Goal: Answer question/provide support: Share knowledge or assist other users

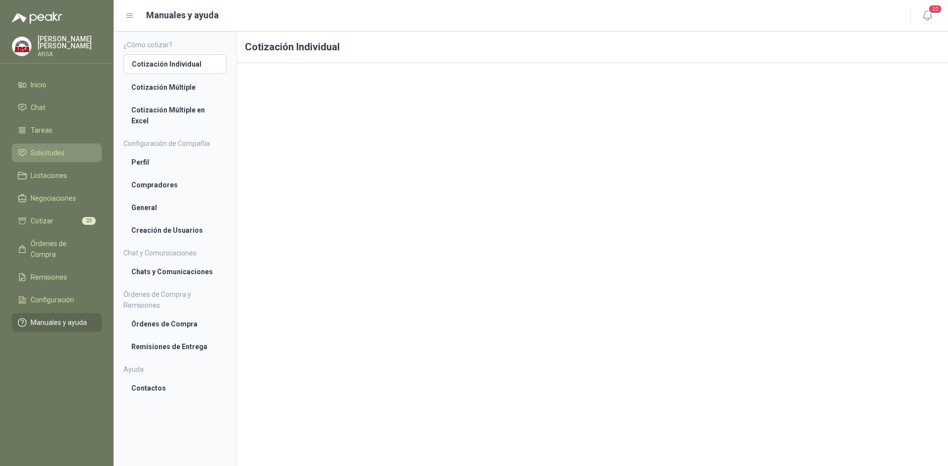
click at [49, 153] on span "Solicitudes" at bounding box center [48, 153] width 34 height 11
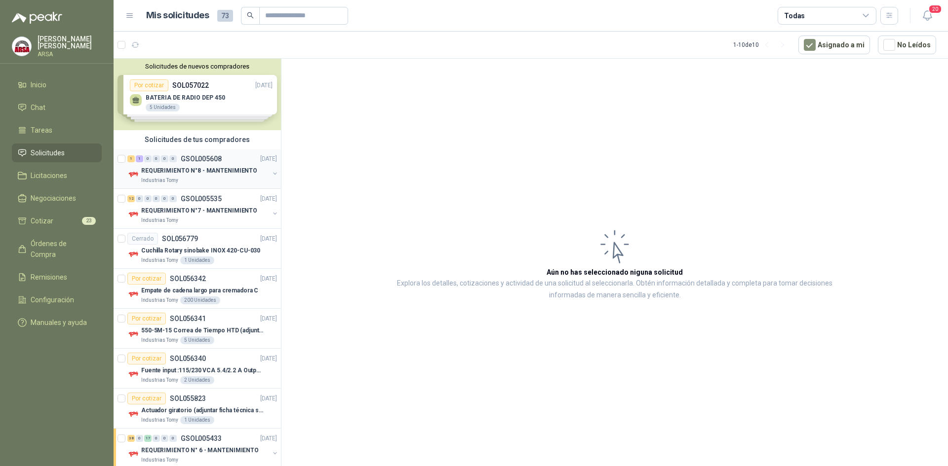
click at [194, 177] on div "Industrias Tomy" at bounding box center [205, 181] width 128 height 8
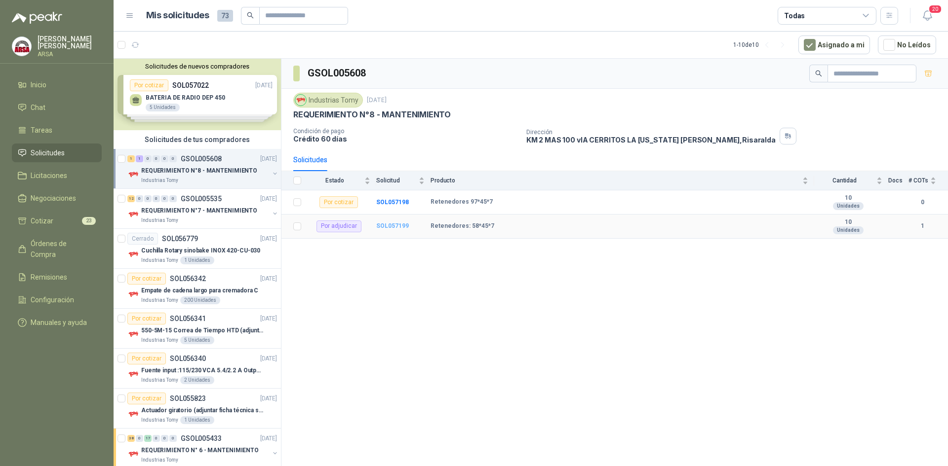
click at [384, 225] on b "SOL057199" at bounding box center [392, 226] width 33 height 7
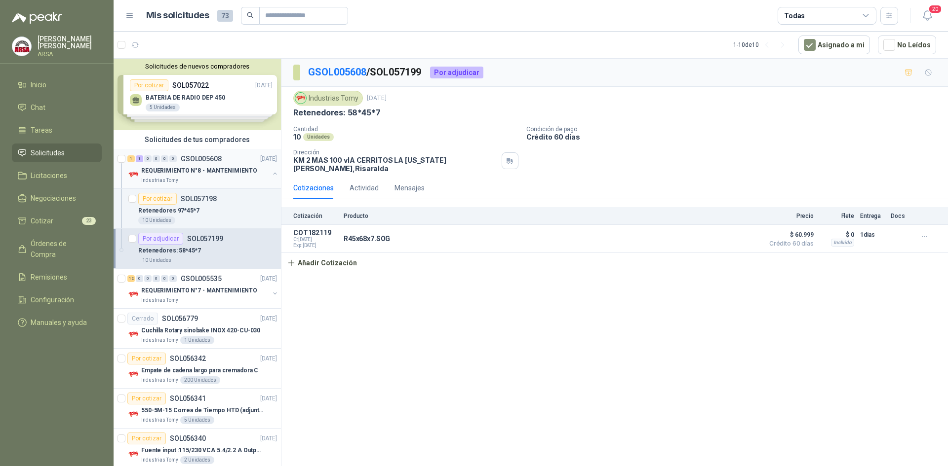
click at [206, 178] on div "Industrias Tomy" at bounding box center [205, 181] width 128 height 8
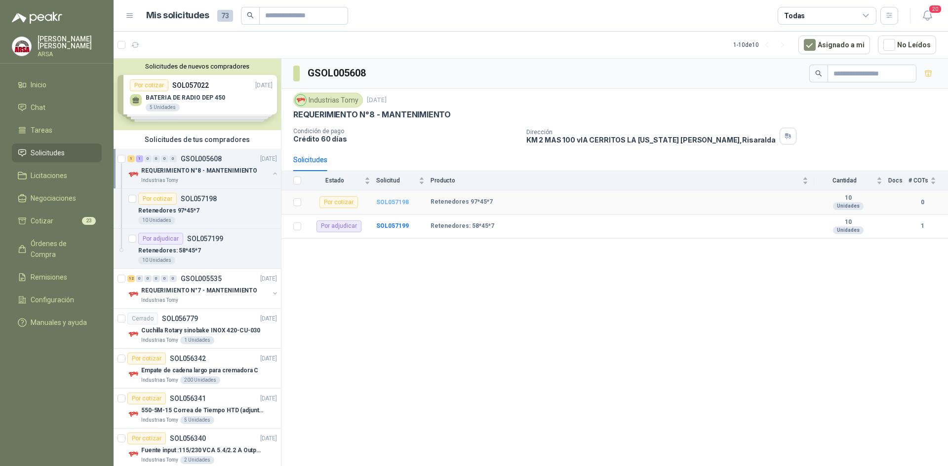
click at [402, 201] on b "SOL057198" at bounding box center [392, 202] width 33 height 7
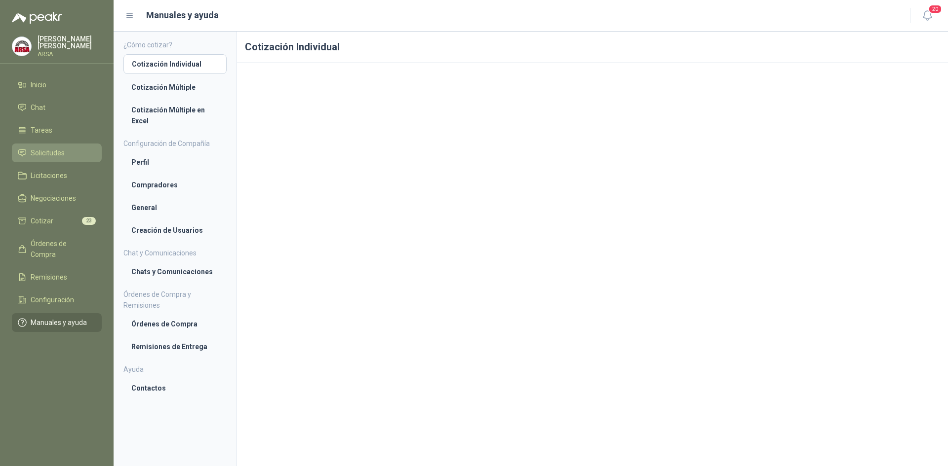
click at [43, 148] on span "Solicitudes" at bounding box center [48, 153] width 34 height 11
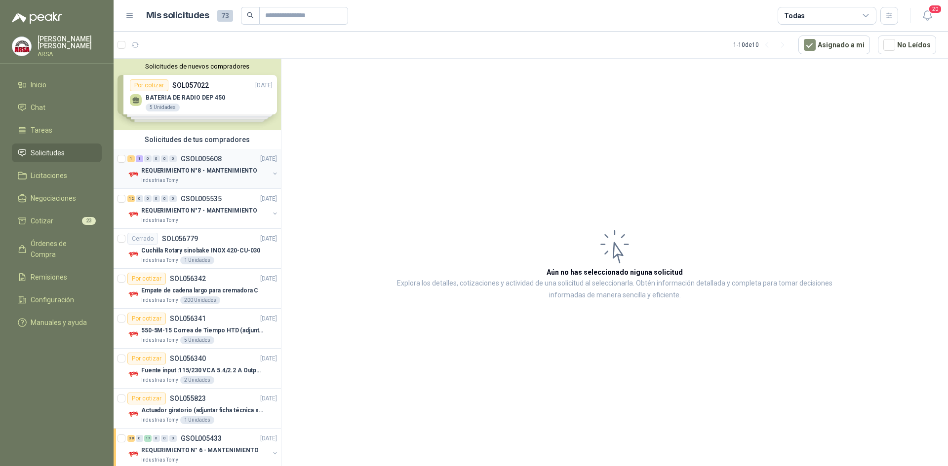
click at [199, 158] on p "GSOL005608" at bounding box center [201, 158] width 41 height 7
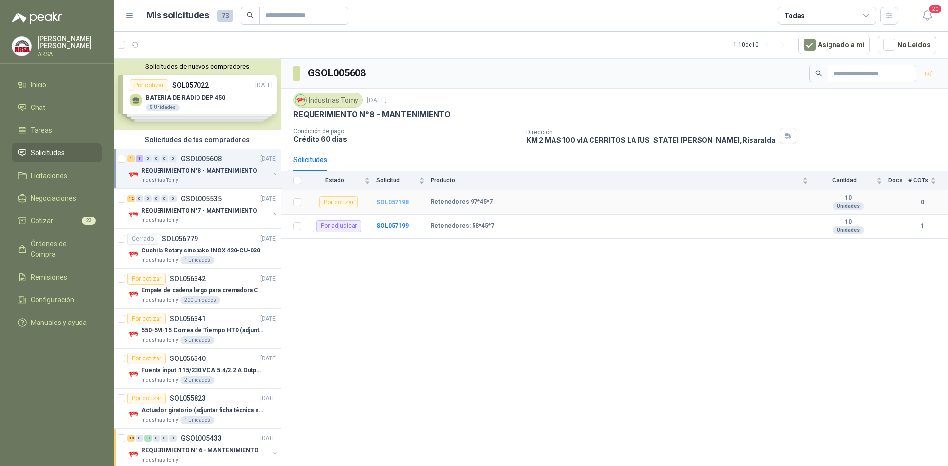
click at [378, 204] on b "SOL057198" at bounding box center [392, 202] width 33 height 7
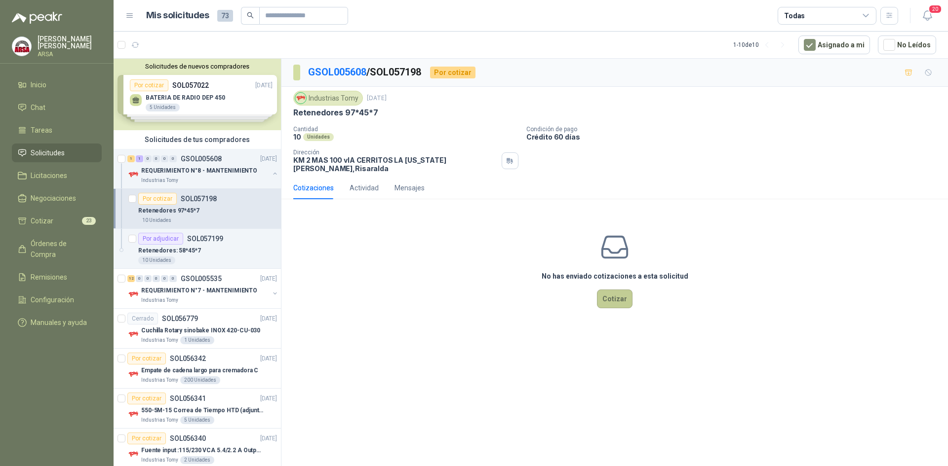
click at [609, 292] on button "Cotizar" at bounding box center [615, 299] width 36 height 19
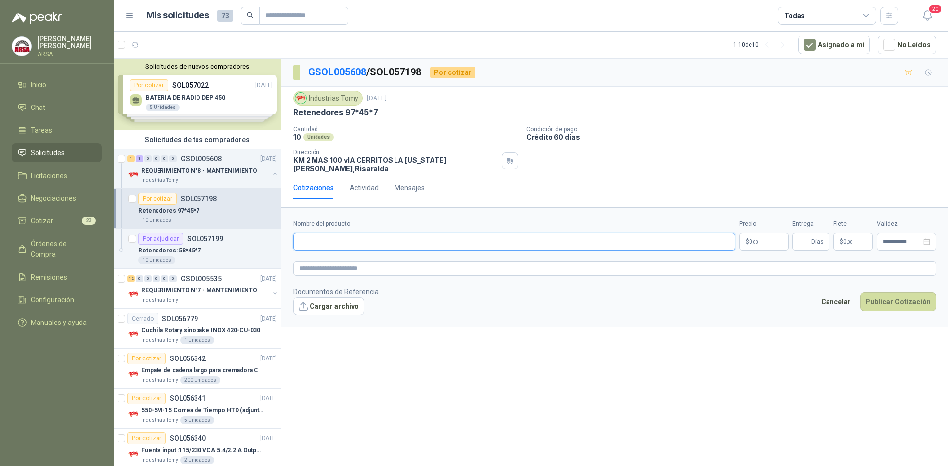
click at [464, 236] on input "Nombre del producto" at bounding box center [514, 242] width 442 height 18
type input "**********"
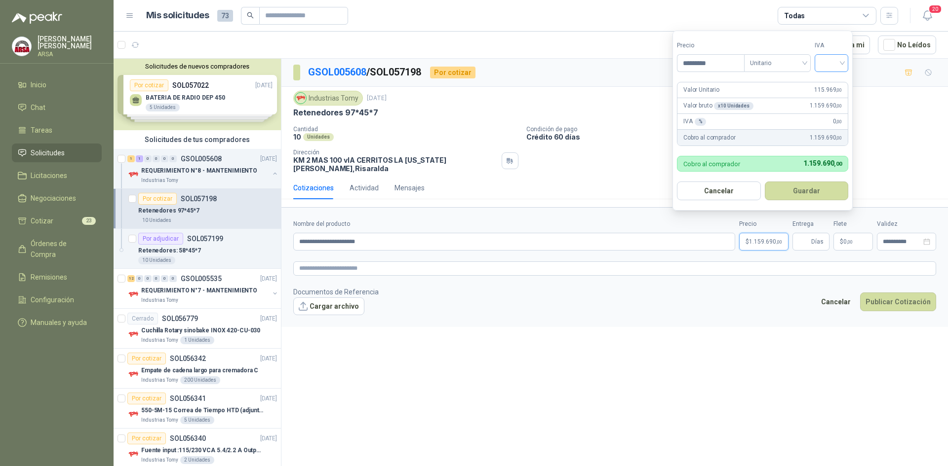
type input "*********"
click at [828, 62] on input "search" at bounding box center [831, 62] width 22 height 15
click at [834, 82] on div "19%" at bounding box center [833, 83] width 18 height 11
click at [812, 186] on button "Guardar" at bounding box center [807, 191] width 85 height 19
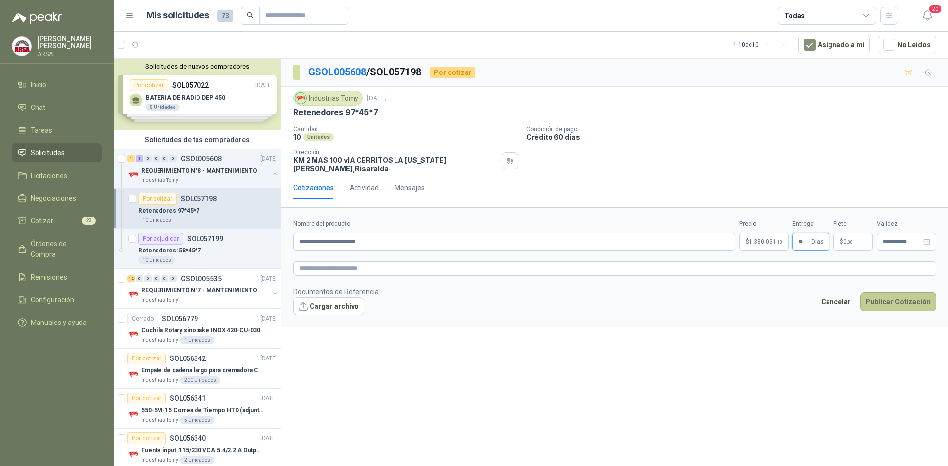
type input "**"
click at [893, 293] on button "Publicar Cotización" at bounding box center [898, 302] width 76 height 19
